Goal: Use online tool/utility: Utilize a website feature to perform a specific function

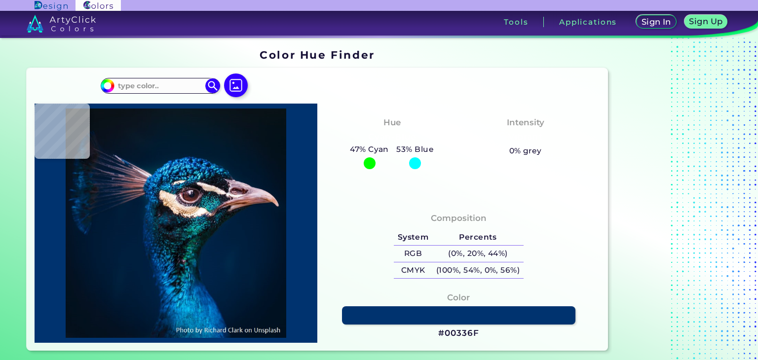
scroll to position [41, 0]
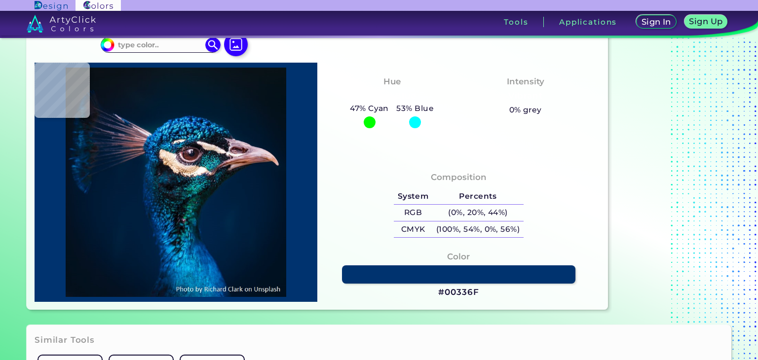
type input "#021327"
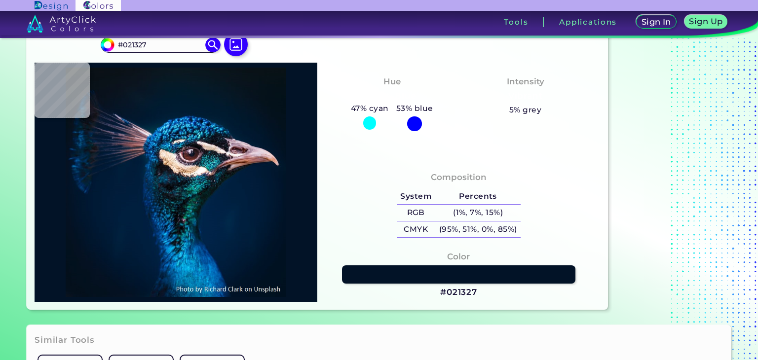
type input "#023365"
type input "#1982c9"
type input "#1982C9"
type input "#148cbf"
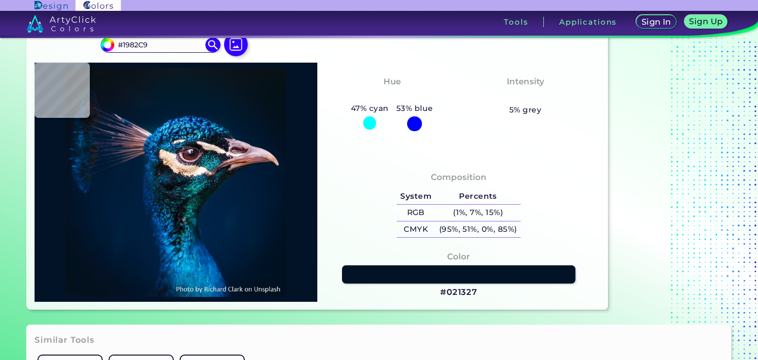
type input "#148CBF"
type input "#001b30"
type input "#001B30"
type input "#051827"
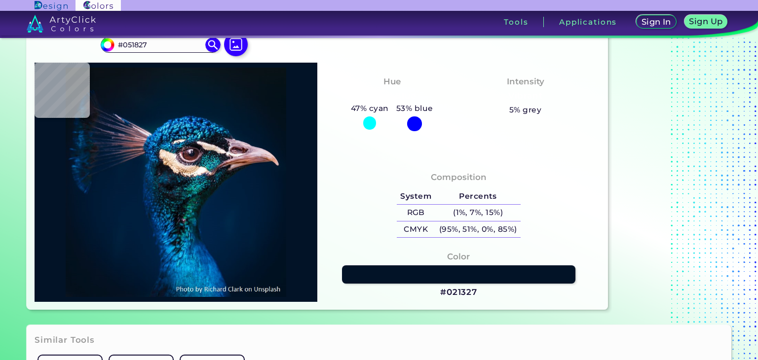
type input "#051723"
type input "#071620"
type input "#08151d"
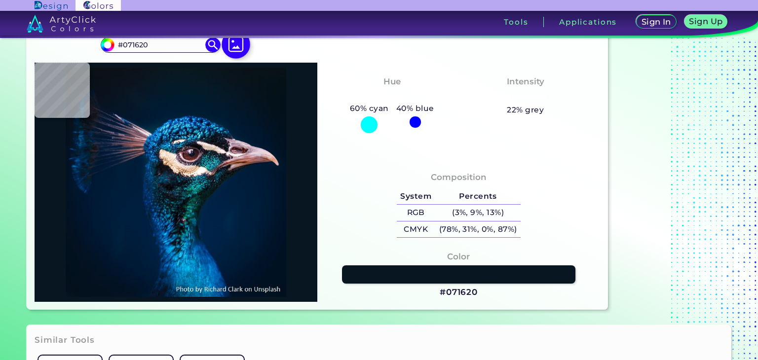
type input "#08151D"
click at [238, 44] on img at bounding box center [236, 44] width 29 height 29
click at [0, 0] on input "file" at bounding box center [0, 0] width 0 height 0
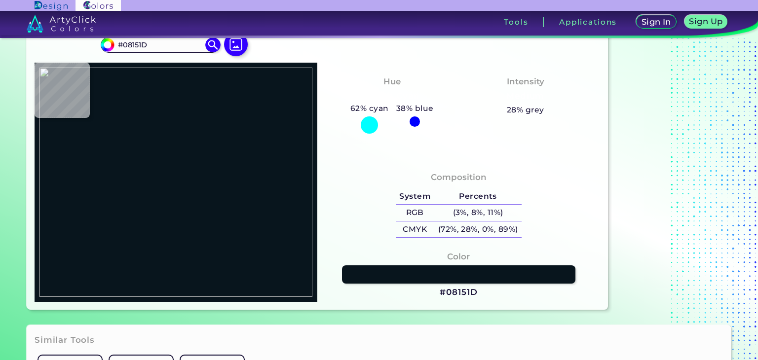
type input "#a6a29c"
type input "#A6A29C"
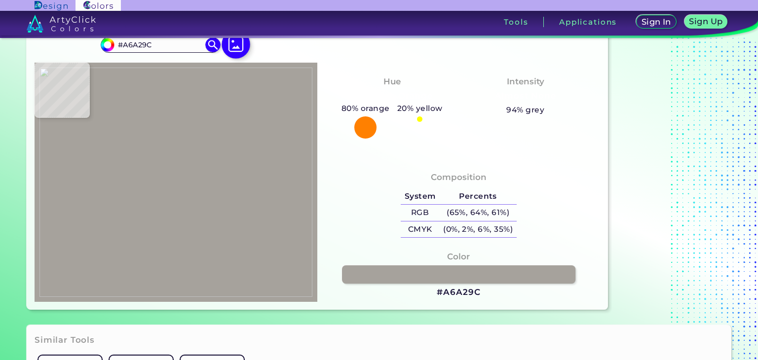
click at [236, 51] on img at bounding box center [236, 44] width 29 height 29
click at [0, 0] on input "file" at bounding box center [0, 0] width 0 height 0
type input "#26201a"
type input "#26201A"
type input "#26201b"
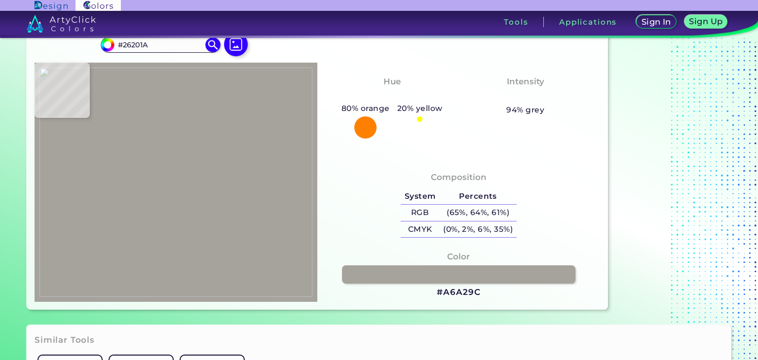
type input "#26201B"
type input "#000000"
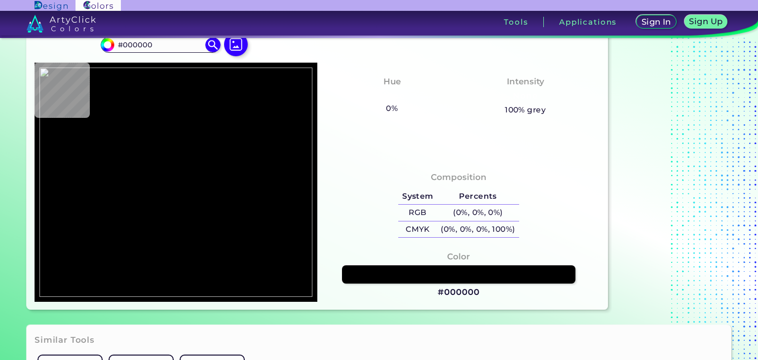
type input "#24201a"
type input "#24201A"
type input "#221f19"
type input "#221F19"
type input "#212019"
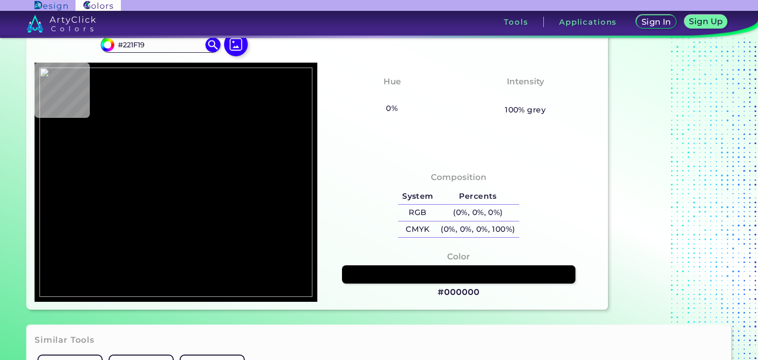
type input "#212019"
type input "#201e18"
type input "#201E18"
type input "#211f19"
type input "#211F19"
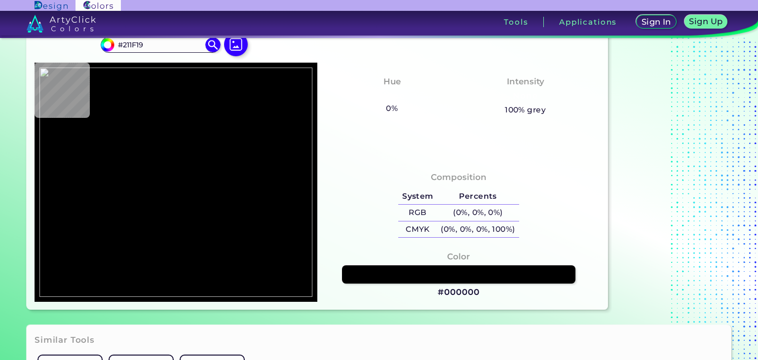
type input "#201e18"
type input "#201E18"
type input "#201d17"
type input "#201D17"
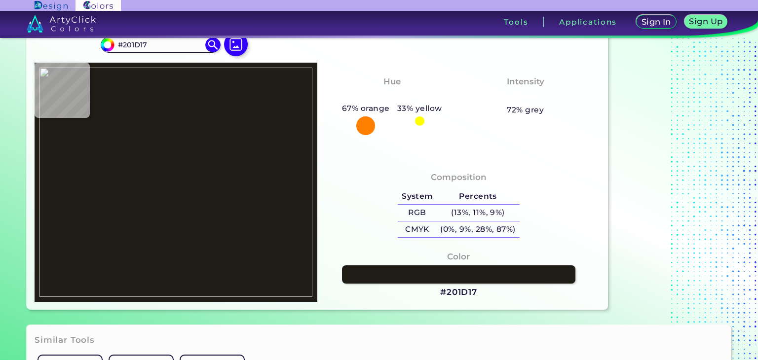
type input "#1f1c15"
type input "#1F1C15"
type input "#24211b"
type input "#24211B"
type input "#35312b"
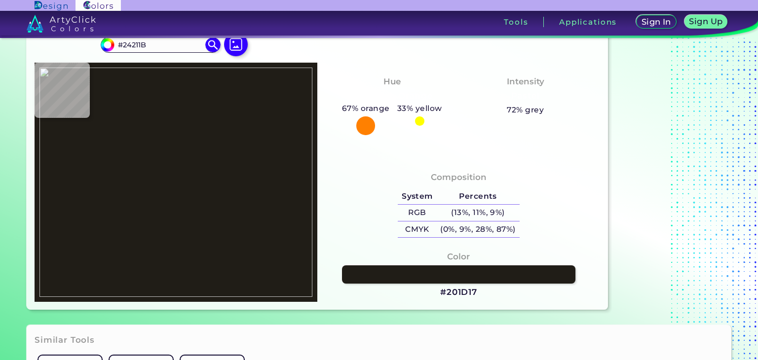
type input "#35312B"
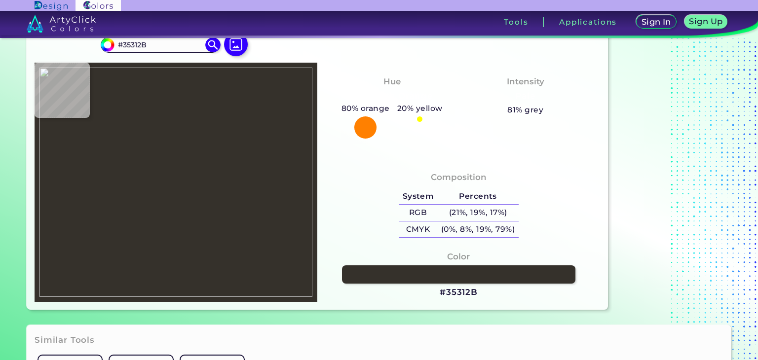
type input "#5b5751"
type input "#5B5751"
type input "#76726c"
type input "#76726C"
type input "#98948e"
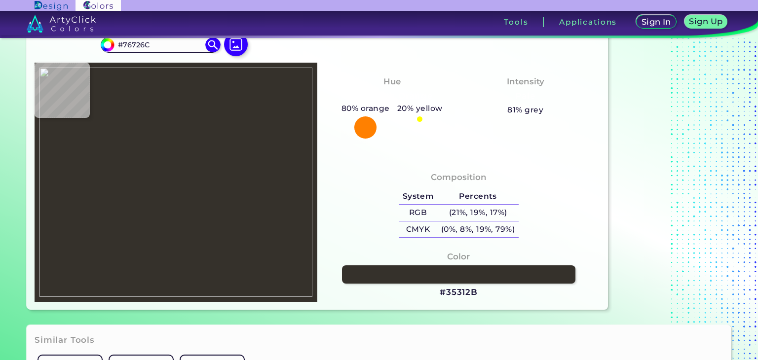
type input "#98948E"
type input "#9c9892"
type input "#9C9892"
type input "#a4a09a"
type input "#A4A09A"
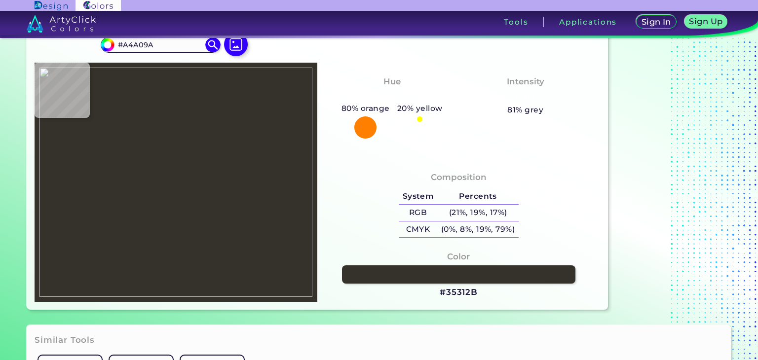
type input "#a6a29c"
type input "#A6A29C"
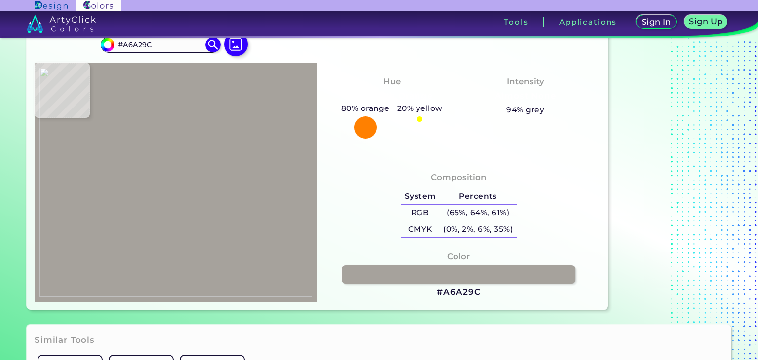
type input "#a5a19b"
type input "#A5A19B"
type input "#a4a09a"
type input "#A4A09A"
type input "#a39f99"
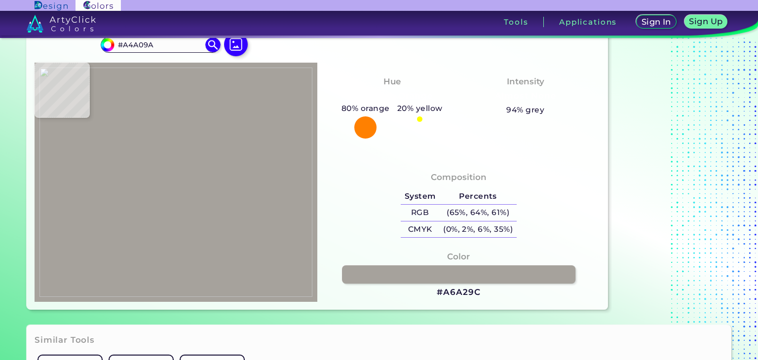
type input "#A39F99"
type input "#9e9a94"
type input "#9E9A94"
type input "#9b9791"
type input "#9B9791"
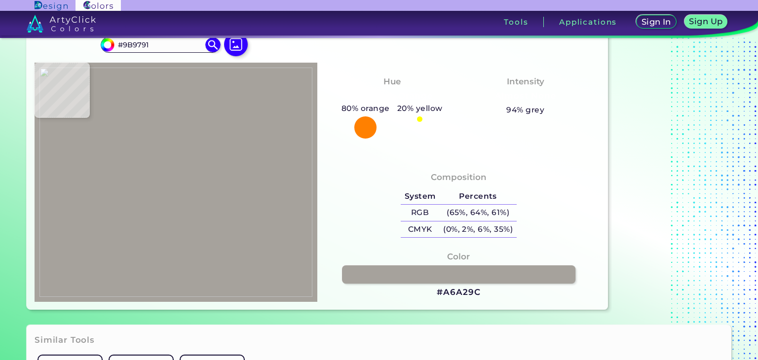
type input "#99958f"
type input "#99958F"
type input "#94908a"
type input "#94908A"
type input "#88847e"
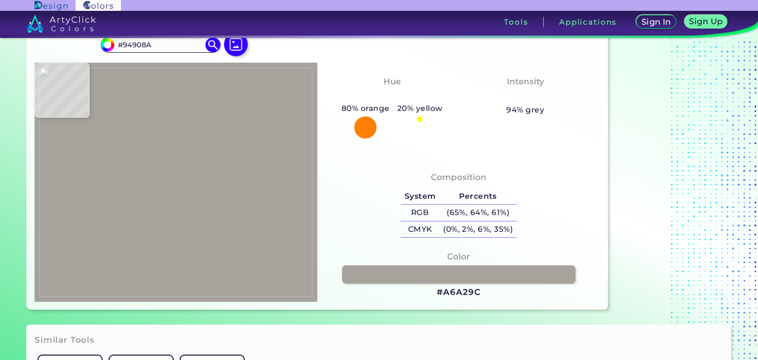
type input "#88847E"
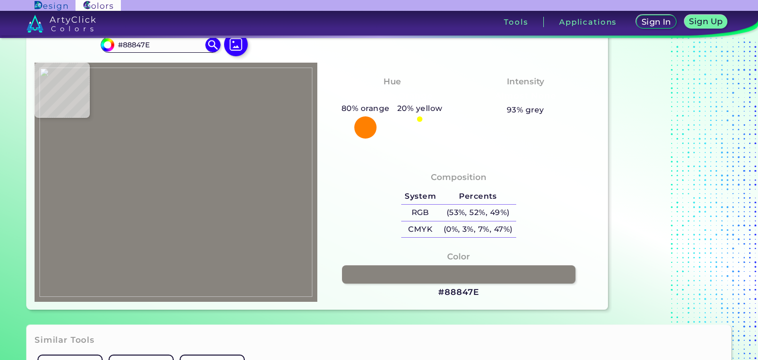
type input "#7e7a74"
type input "#7E7A74"
type input "#74706a"
type input "#74706A"
type input "#6a6660"
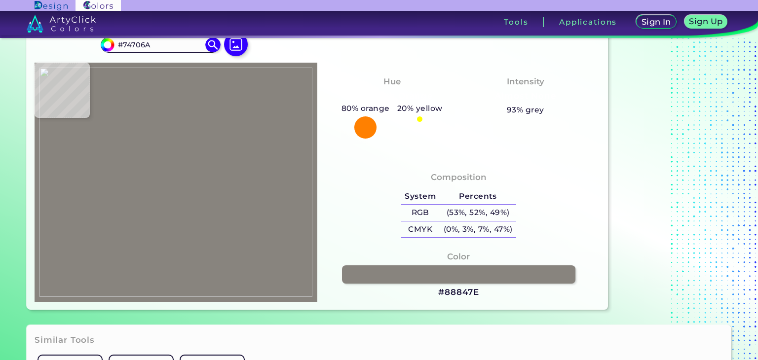
type input "#6A6660"
type input "#605c56"
type input "#605C56"
type input "#534f49"
type input "#534F49"
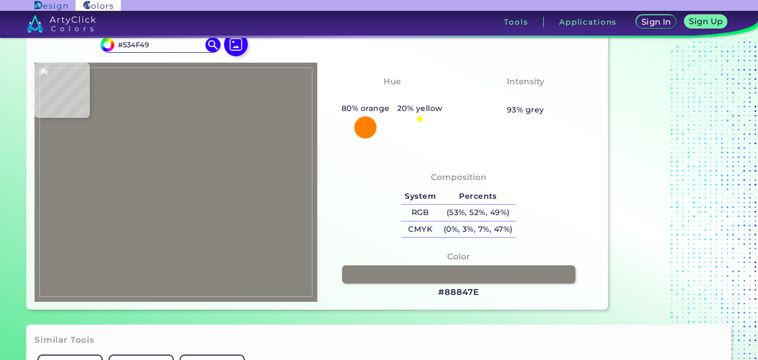
type input "#514d47"
type input "#514D47"
type input "#4c4842"
type input "#4C4842"
type input "#55514b"
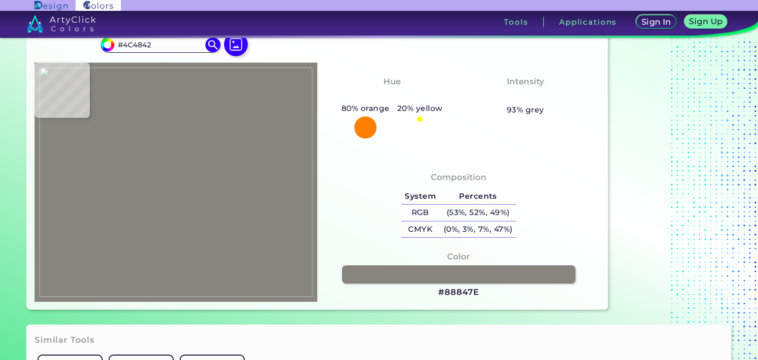
type input "#55514B"
type input "#5f5b55"
type input "#5F5B55"
type input "#625e58"
type input "#625E58"
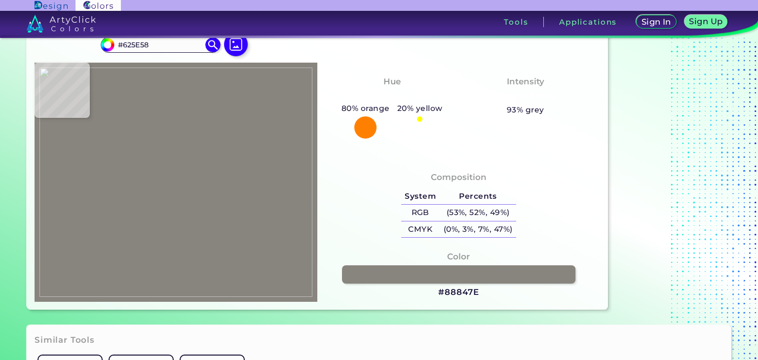
type input "#6f6b66"
type input "#6F6B66"
type input "#736f69"
type input "#736F69"
type input "#7c7872"
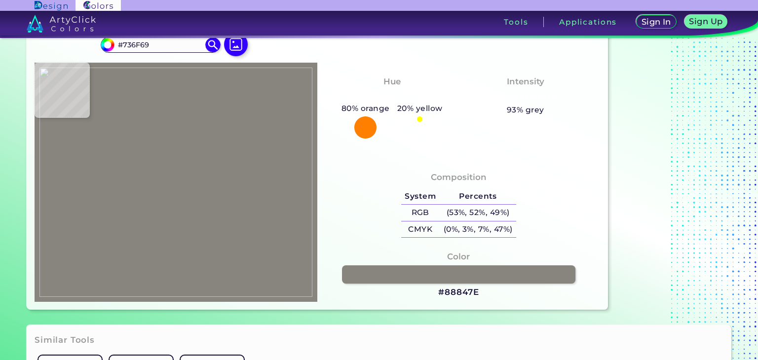
type input "#7C7872"
type input "#7e7a75"
type input "#7E7A75"
type input "#87837e"
type input "#87837E"
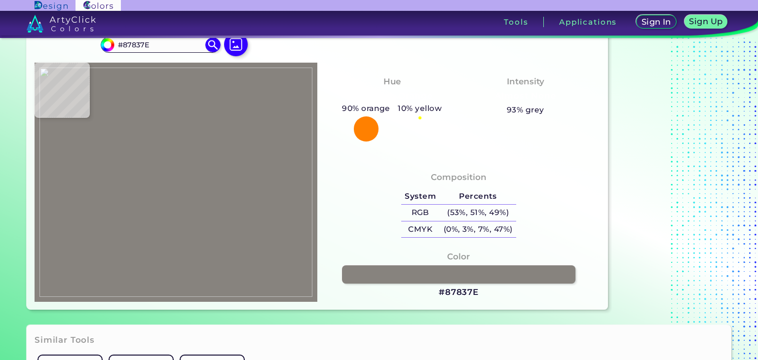
type input "#898580"
type input "#8b8781"
type input "#8B8781"
type input "#908c86"
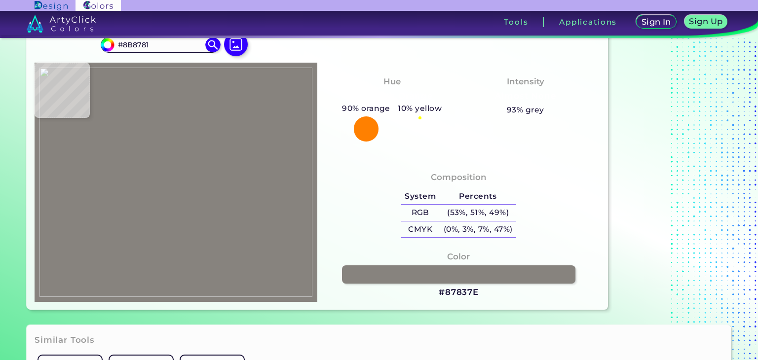
type input "#908C86"
type input "#928e88"
type input "#928E88"
type input "#94908a"
type input "#94908A"
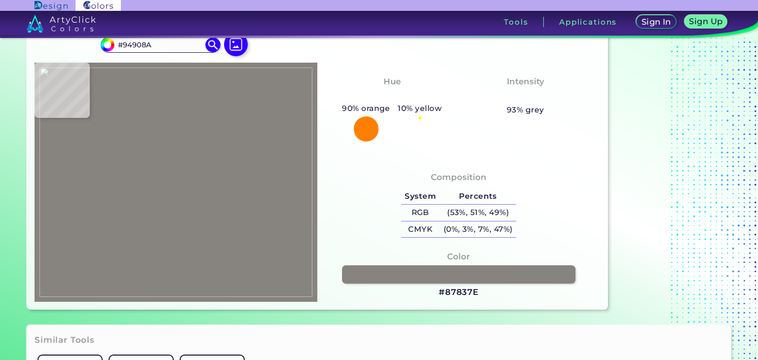
type input "#95918b"
type input "#95918B"
type input "#98948e"
type input "#98948E"
type input "#9c9892"
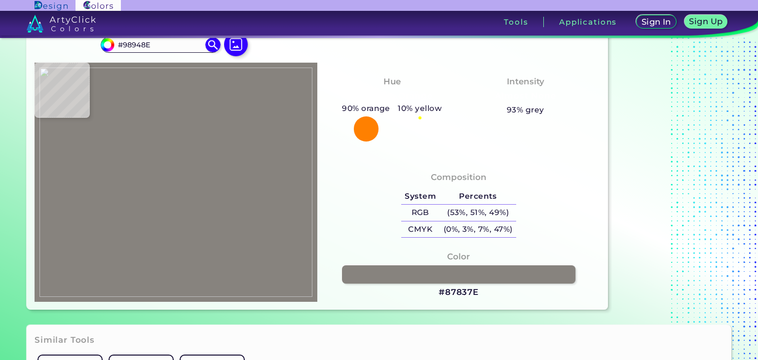
type input "#9C9892"
type input "#9d9993"
type input "#9D9993"
type input "#a09c96"
type input "#A09C96"
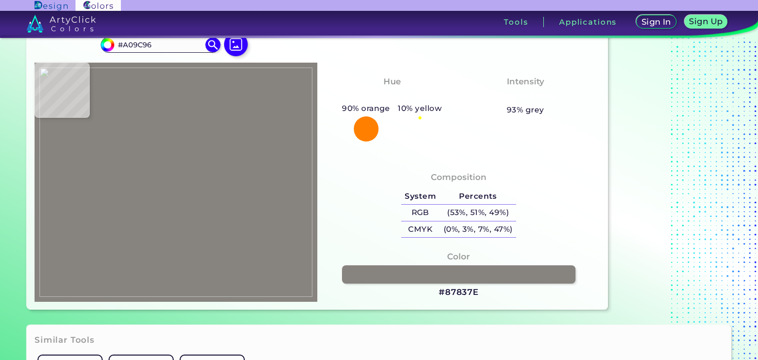
type input "#a4a09a"
type input "#A4A09A"
type input "#a4a09b"
type input "#A4A09B"
type input "#a7a39d"
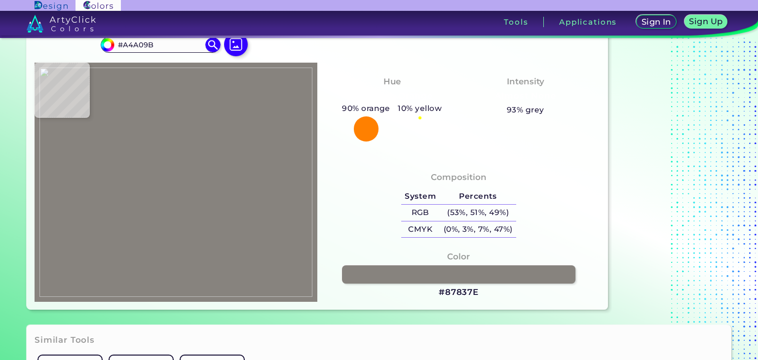
type input "#A7A39D"
type input "#a8a49e"
type input "#A8A49E"
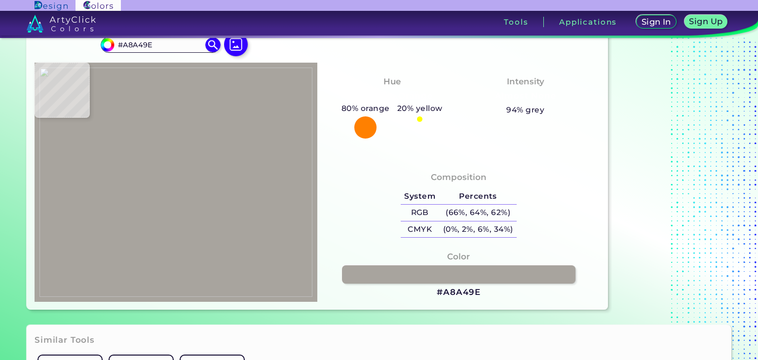
type input "#a7a39d"
type input "#A7A39D"
type input "#a6a29c"
type input "#A6A29C"
type input "#a7a39d"
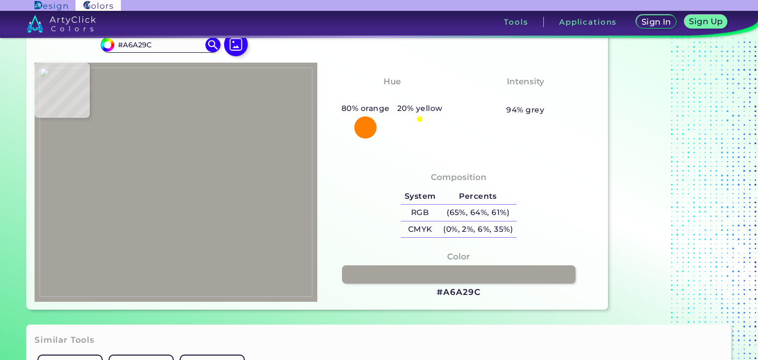
type input "#A7A39D"
type input "#a8a39d"
type input "#A8A39D"
type input "#9c9892"
type input "#9C9892"
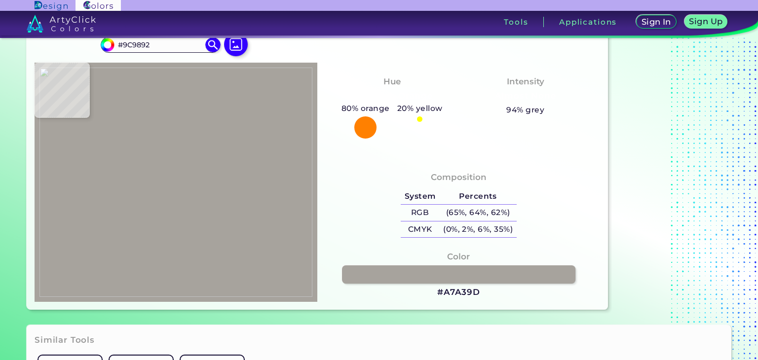
type input "#918c86"
type input "#918C86"
type input "#77726d"
type input "#77726D"
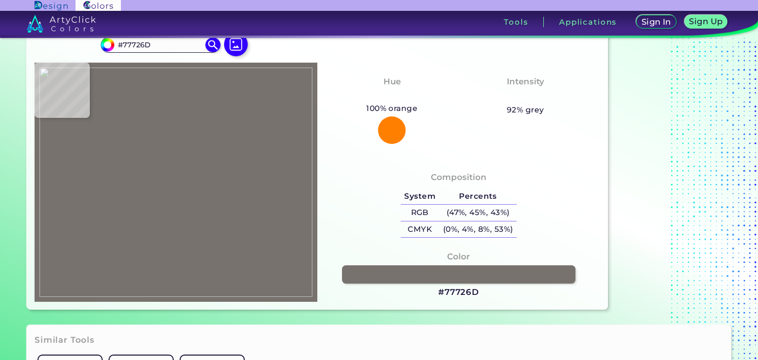
type input "#6f6a65"
type input "#6F6A65"
type input "#635e59"
type input "#635E59"
type input "#615c56"
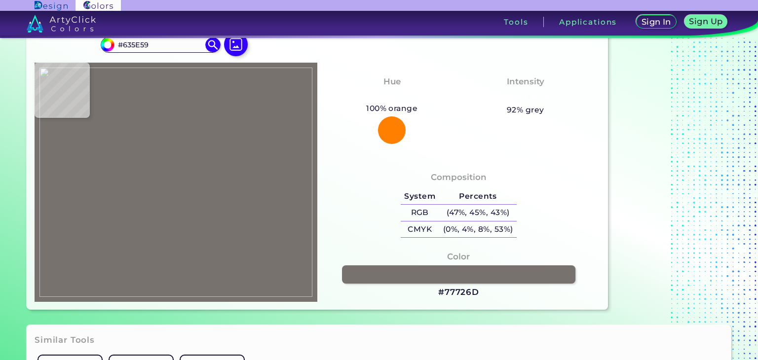
type input "#615C56"
type input "#605b55"
type input "#605B55"
type input "#615c56"
type input "#615C56"
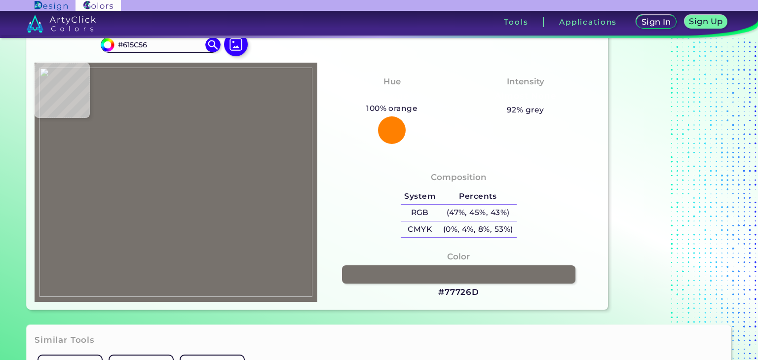
type input "#625e58"
type input "#625E58"
type input "#635f59"
type input "#635F59"
type input "#68645e"
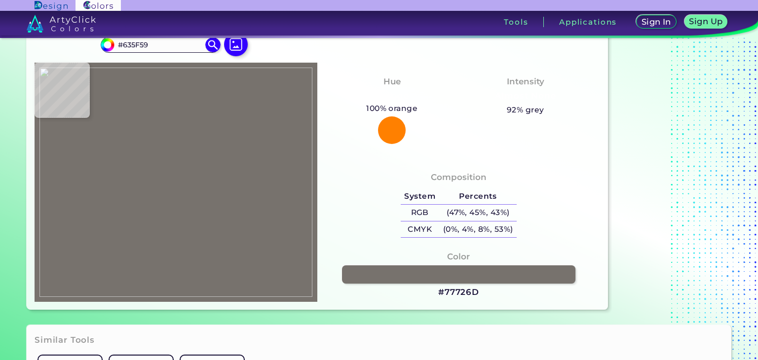
type input "#68645E"
type input "#6a6660"
type input "#6A6660"
type input "#6c6862"
type input "#6C6862"
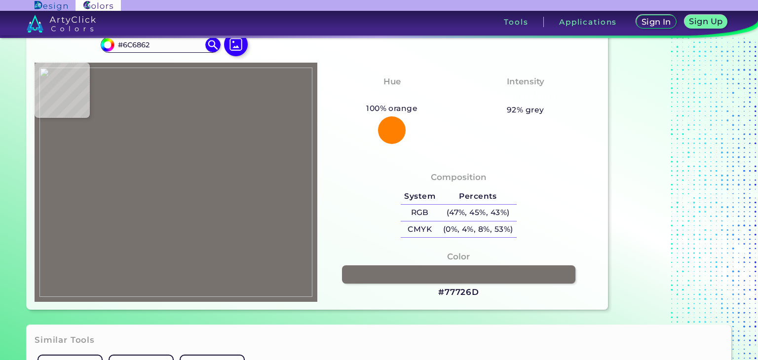
type input "#6f6b65"
type input "#6F6B65"
type input "#726e68"
type input "#726E68"
type input "#746f6a"
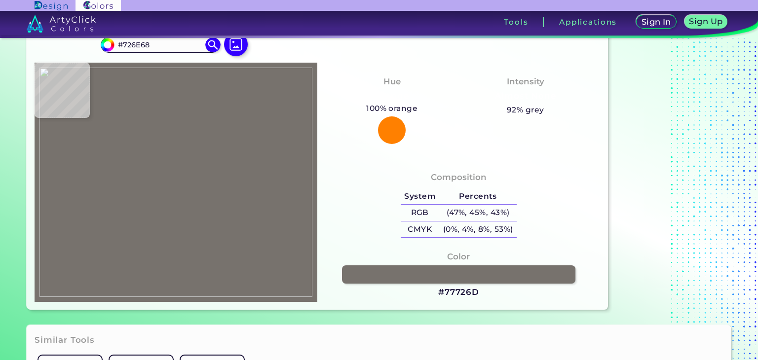
type input "#746F6A"
type input "#75716b"
type input "#75716B"
type input "#77736d"
type input "#77736D"
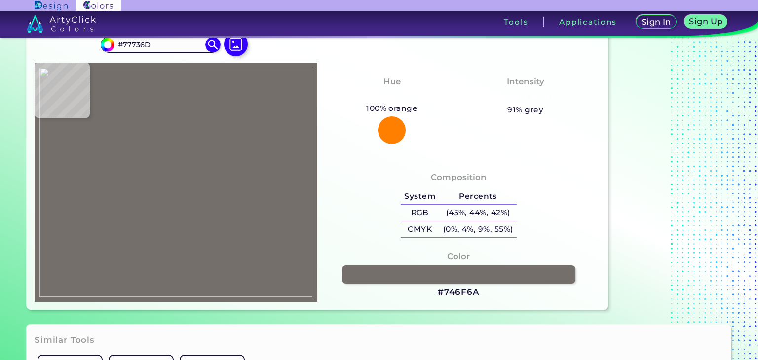
type input "#79756f"
type input "#79756F"
type input "#7b7771"
type input "#7B7771"
type input "#827d77"
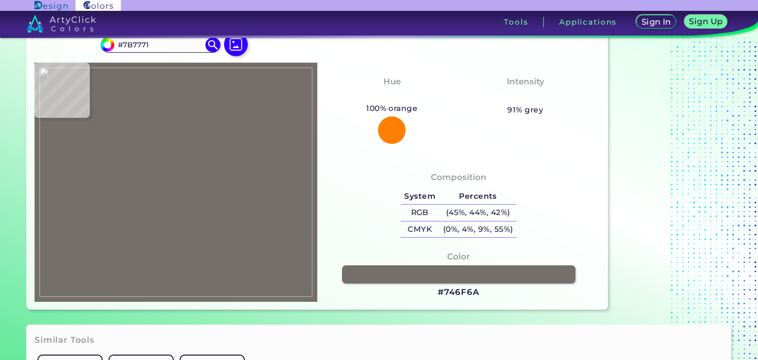
type input "#827D77"
type input "#85817b"
type input "#85817B"
type input "#86817b"
type input "#86817B"
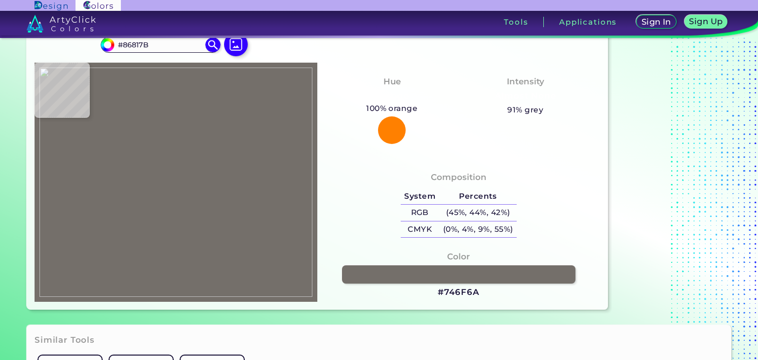
type input "#8a8680"
type input "#8A8680"
type input "#8b8781"
type input "#8B8781"
type input "#908b85"
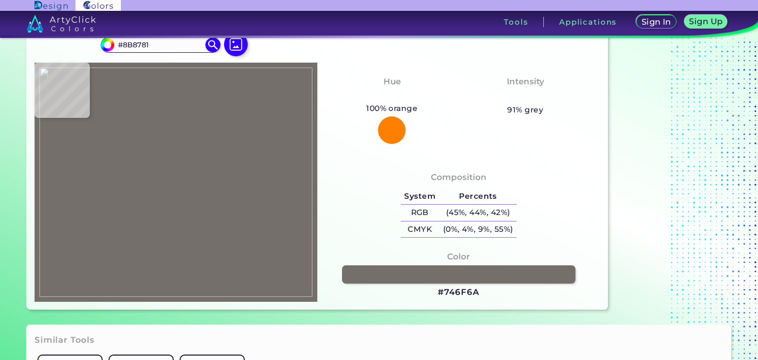
type input "#908B85"
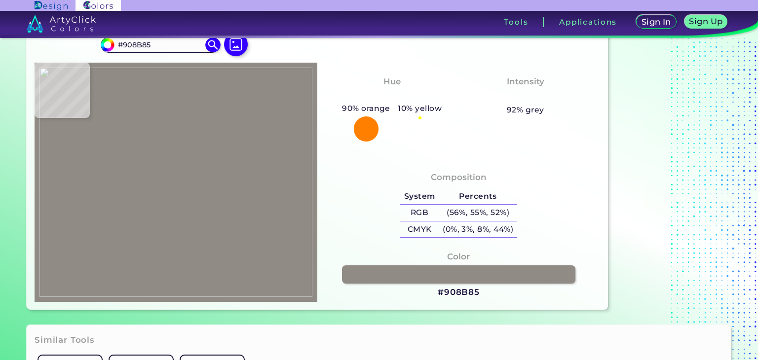
type input "#928e88"
type input "#928E88"
type input "#94908a"
type input "#94908A"
type input "#95918b"
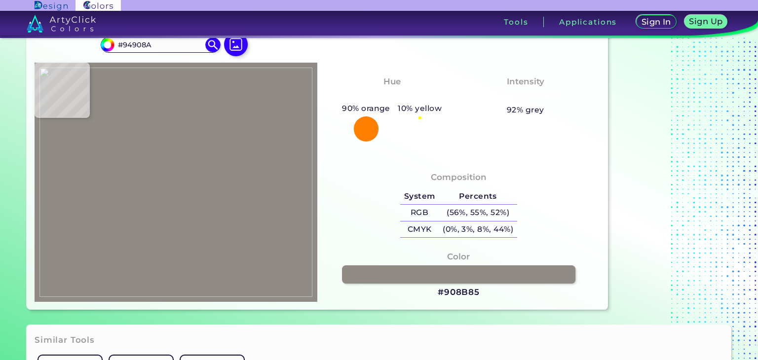
type input "#95918B"
type input "#97938d"
type input "#97938D"
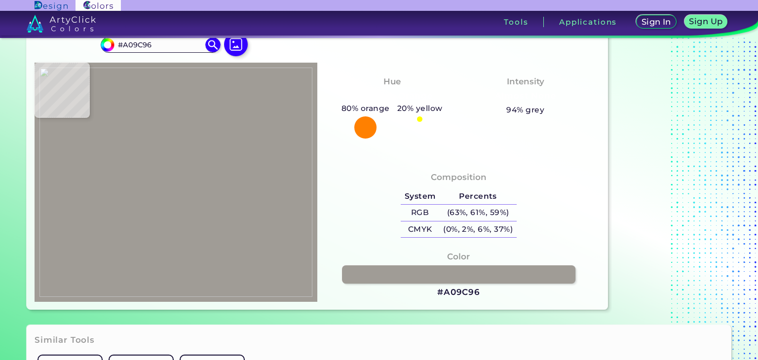
click at [251, 151] on img at bounding box center [175, 183] width 273 height 230
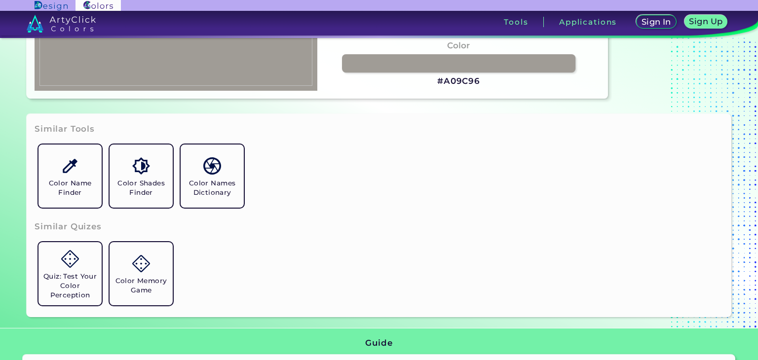
scroll to position [278, 0]
